Goal: Task Accomplishment & Management: Manage account settings

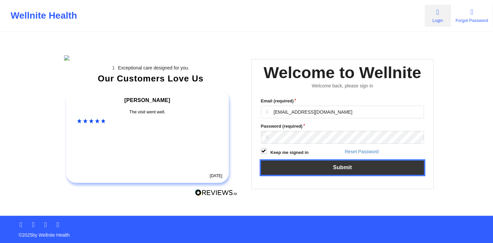
click at [331, 111] on button "Submit" at bounding box center [342, 167] width 163 height 14
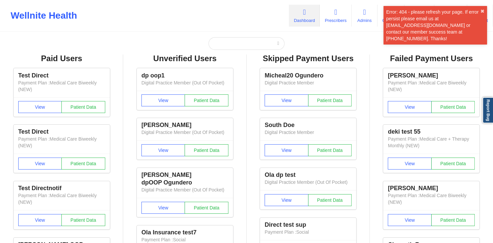
click at [481, 39] on div "Error: 404 - please refresh your page. If error persist please email us at [EMA…" at bounding box center [436, 25] width 104 height 39
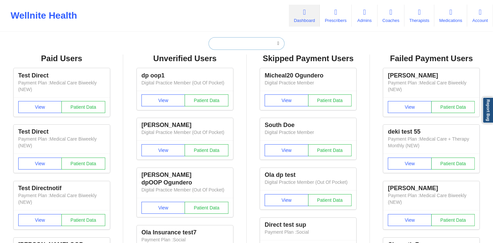
click at [244, 46] on input "text" at bounding box center [247, 43] width 76 height 13
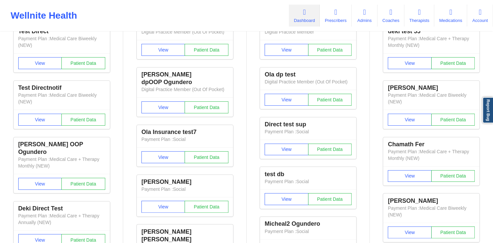
scroll to position [102, 0]
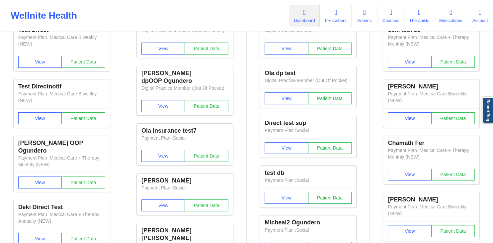
click at [323, 111] on button "Patient Data" at bounding box center [330, 198] width 44 height 12
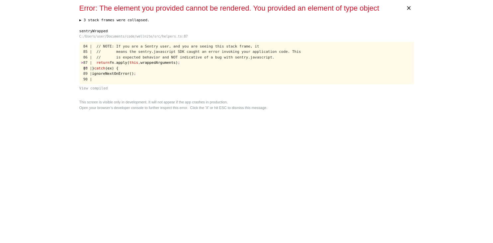
scroll to position [0, 0]
click at [409, 11] on span "×" at bounding box center [408, 8] width 15 height 16
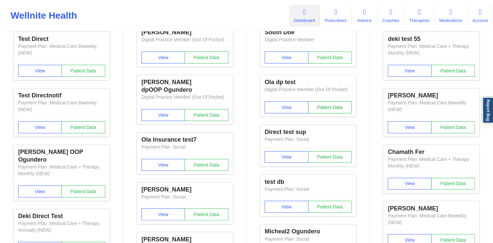
scroll to position [123, 0]
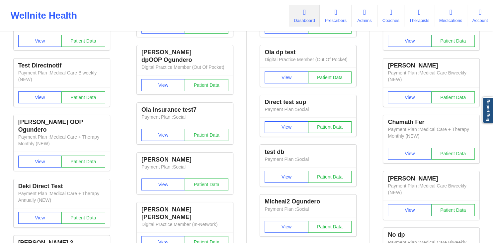
click at [279, 111] on button "View" at bounding box center [287, 177] width 44 height 12
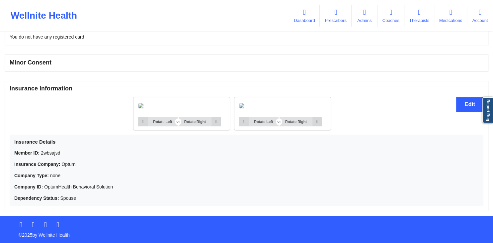
scroll to position [486, 0]
